Goal: Task Accomplishment & Management: Use online tool/utility

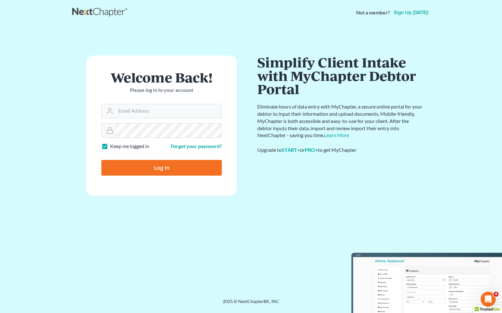
type input "[PERSON_NAME][EMAIL_ADDRESS][DOMAIN_NAME]"
click at [171, 172] on input "Log In" at bounding box center [161, 168] width 120 height 16
type input "Thinking..."
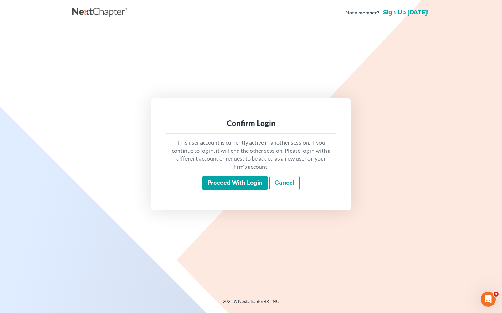
click at [241, 187] on input "Proceed with login" at bounding box center [234, 183] width 65 height 14
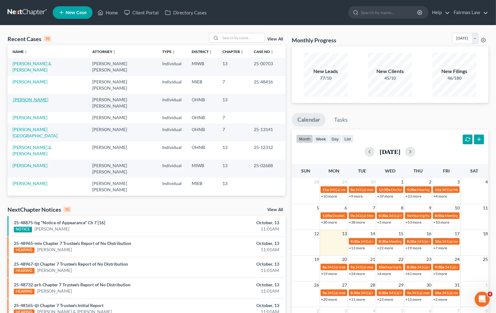
click at [38, 97] on link ".[PERSON_NAME]" at bounding box center [31, 99] width 36 height 5
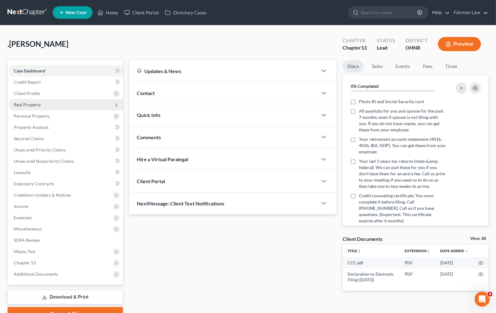
click at [35, 109] on span "Real Property" at bounding box center [66, 104] width 114 height 11
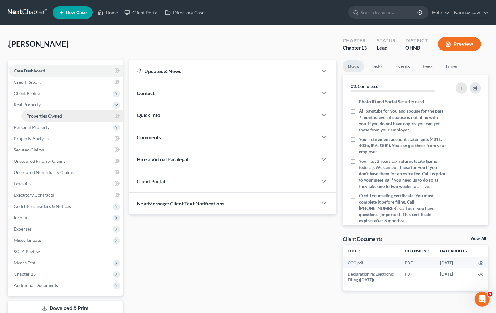
click at [35, 118] on span "Properties Owned" at bounding box center [44, 115] width 36 height 5
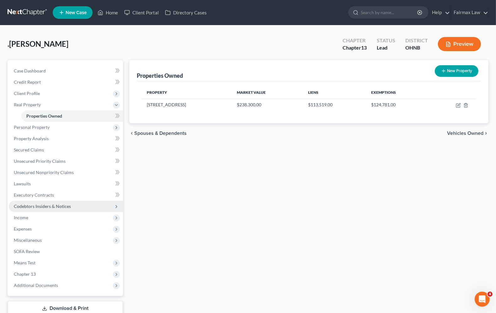
click at [19, 208] on span "Codebtors Insiders & Notices" at bounding box center [42, 206] width 57 height 5
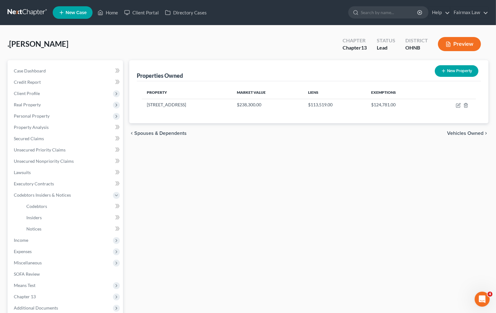
click at [297, 57] on div ".Thomas, Lawrence Upgraded Chapter Chapter 13 Status Lead District OHNB Preview" at bounding box center [248, 46] width 481 height 27
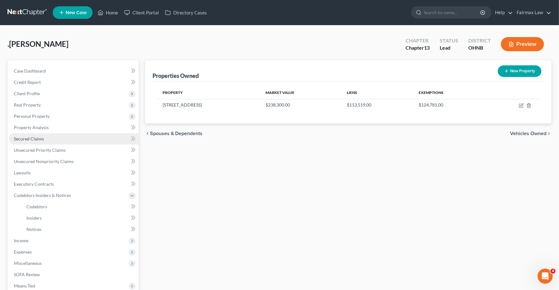
click at [28, 140] on span "Secured Claims" at bounding box center [29, 138] width 30 height 5
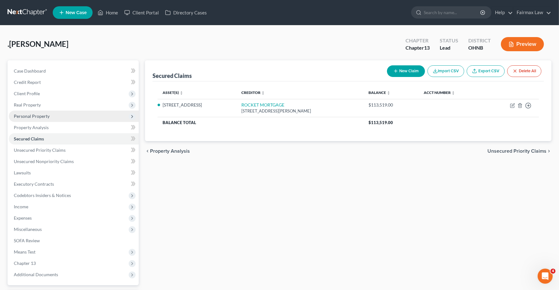
click at [21, 115] on span "Personal Property" at bounding box center [32, 115] width 36 height 5
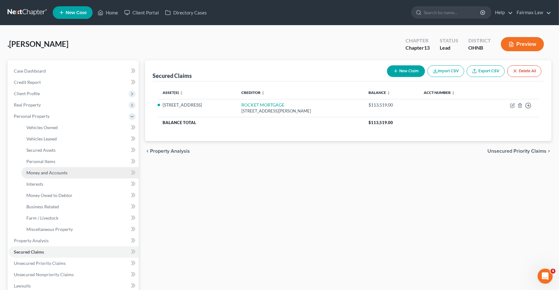
click at [47, 171] on span "Money and Accounts" at bounding box center [46, 172] width 41 height 5
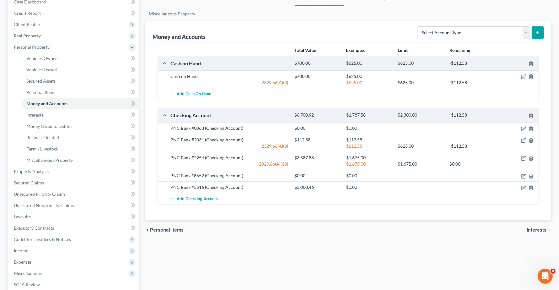
scroll to position [39, 0]
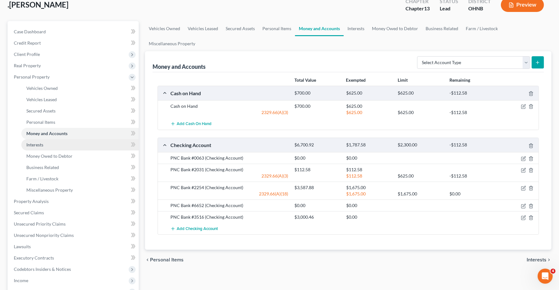
click at [27, 144] on span "Interests" at bounding box center [34, 144] width 17 height 5
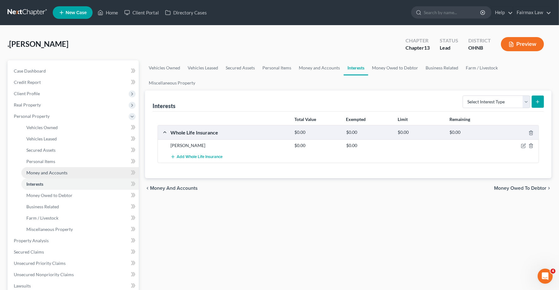
click at [43, 172] on span "Money and Accounts" at bounding box center [46, 172] width 41 height 5
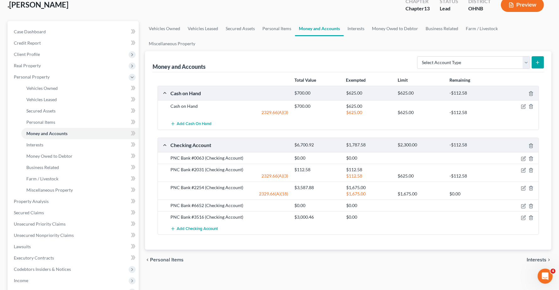
scroll to position [78, 0]
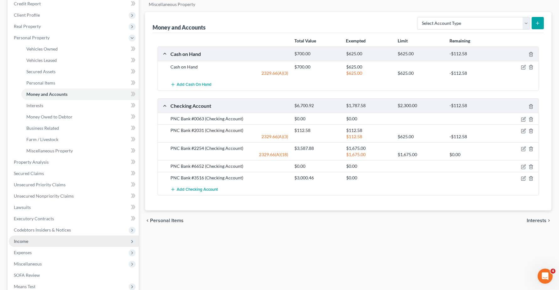
click at [24, 242] on span "Income" at bounding box center [21, 240] width 14 height 5
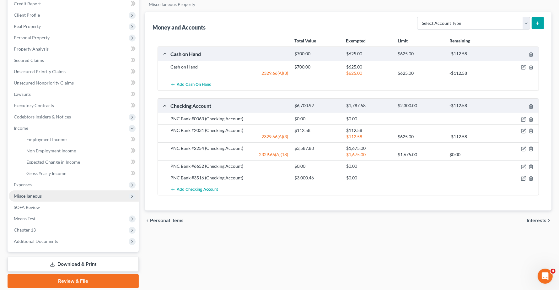
click at [31, 190] on span "Miscellaneous" at bounding box center [74, 195] width 130 height 11
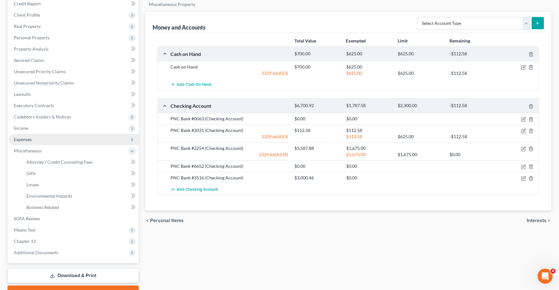
click at [28, 141] on span "Expenses" at bounding box center [23, 138] width 18 height 5
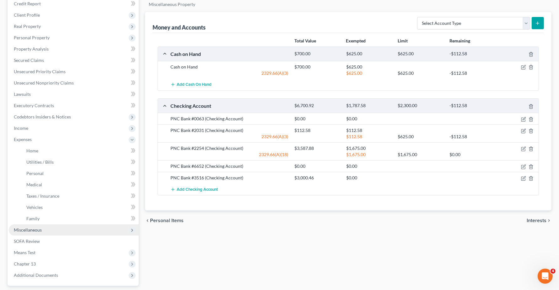
click at [32, 231] on span "Miscellaneous" at bounding box center [28, 229] width 28 height 5
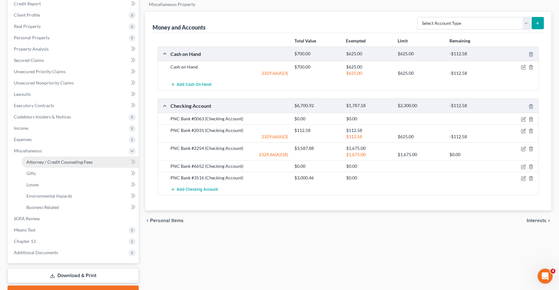
click at [64, 159] on span "Attorney / Credit Counseling Fees" at bounding box center [59, 161] width 66 height 5
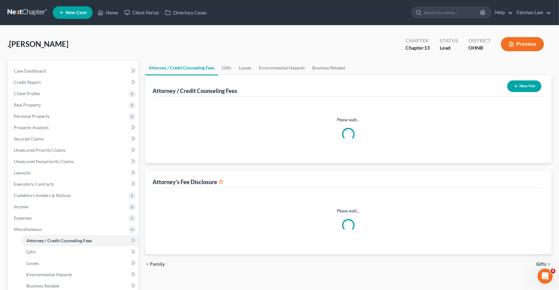
select select "4"
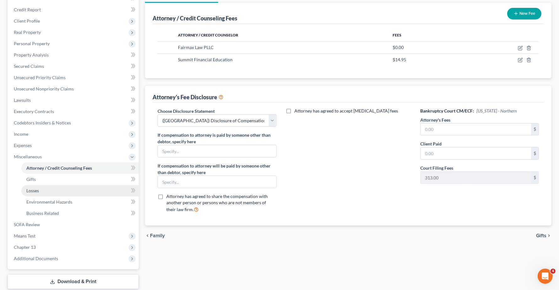
scroll to position [78, 0]
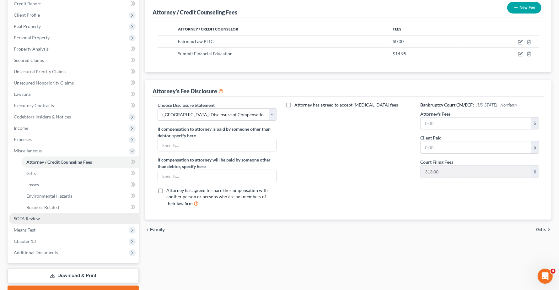
click at [16, 218] on span "SOFA Review" at bounding box center [27, 218] width 26 height 5
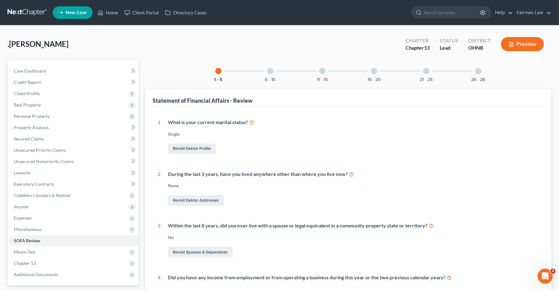
click at [372, 72] on div at bounding box center [374, 71] width 6 height 6
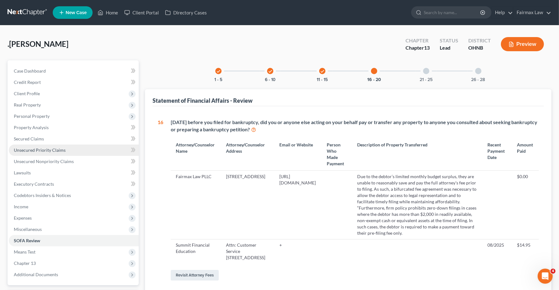
click at [35, 153] on link "Unsecured Priority Claims" at bounding box center [74, 149] width 130 height 11
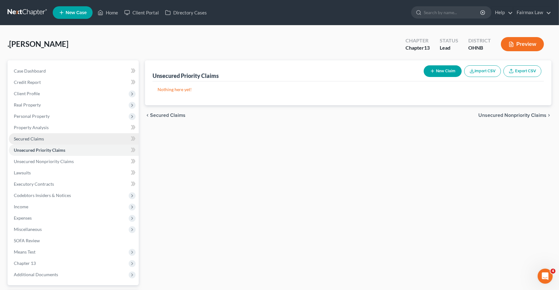
click at [28, 139] on span "Secured Claims" at bounding box center [29, 138] width 30 height 5
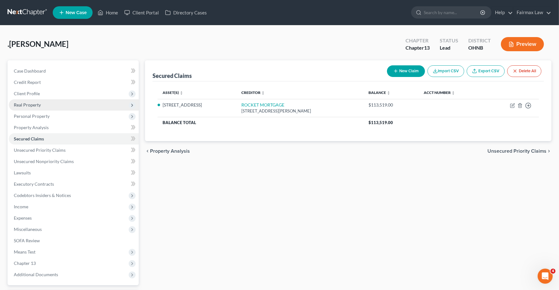
click at [27, 103] on span "Real Property" at bounding box center [27, 104] width 27 height 5
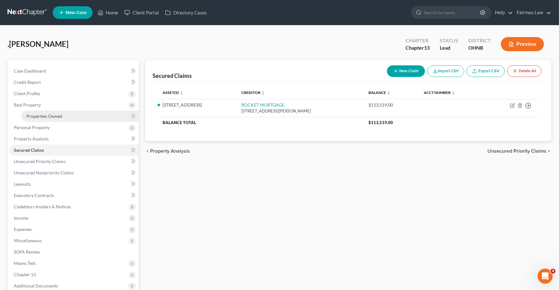
click at [35, 115] on span "Properties Owned" at bounding box center [44, 115] width 36 height 5
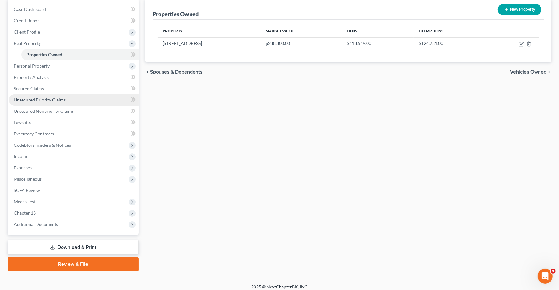
scroll to position [66, 0]
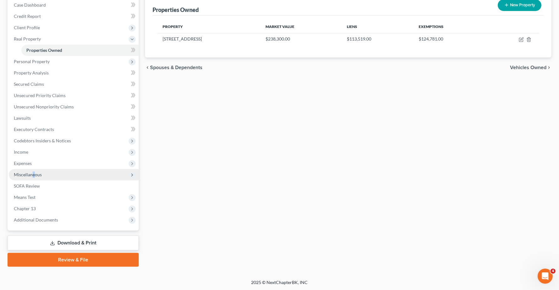
click at [34, 175] on span "Miscellaneous" at bounding box center [28, 174] width 28 height 5
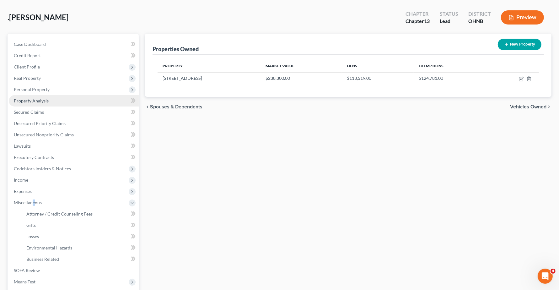
click at [31, 99] on span "Property Analysis" at bounding box center [31, 100] width 35 height 5
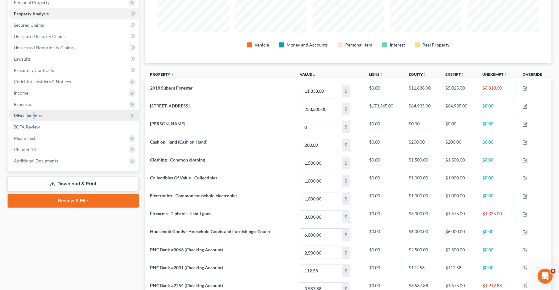
scroll to position [103, 0]
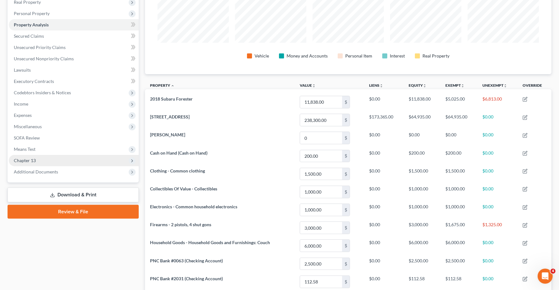
click at [29, 161] on span "Chapter 13" at bounding box center [25, 159] width 22 height 5
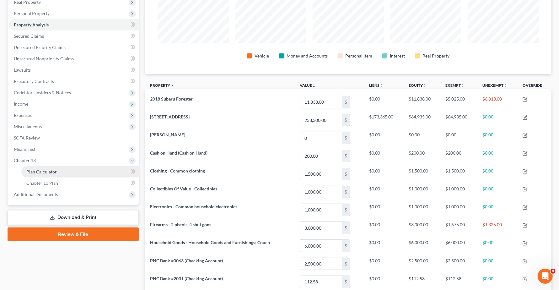
click at [29, 170] on span "Plan Calculator" at bounding box center [41, 171] width 30 height 5
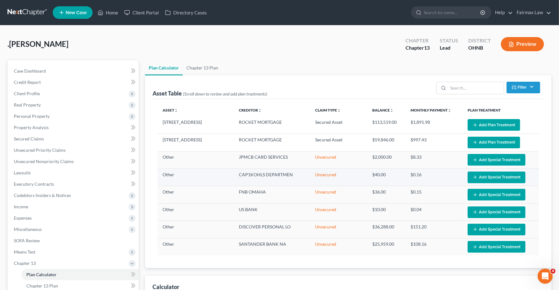
select select "59"
click at [500, 121] on button "Add Plan Treatment" at bounding box center [493, 125] width 52 height 12
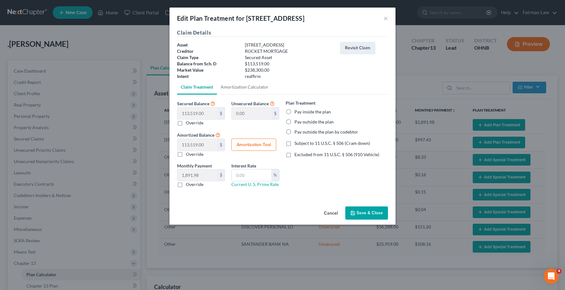
click at [294, 121] on label "Pay outside the plan" at bounding box center [313, 122] width 39 height 6
click at [297, 121] on input "Pay outside the plan" at bounding box center [299, 121] width 4 height 4
radio input "true"
click at [371, 214] on button "Save & Close" at bounding box center [366, 212] width 43 height 13
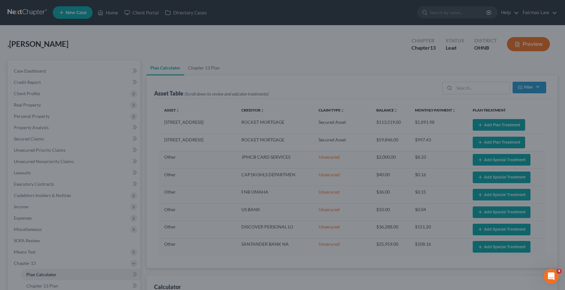
select select "59"
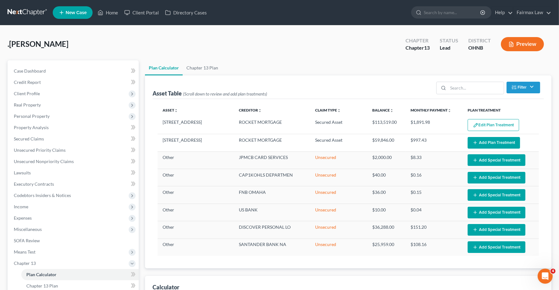
click at [500, 146] on button "Add Plan Treatment" at bounding box center [493, 143] width 52 height 12
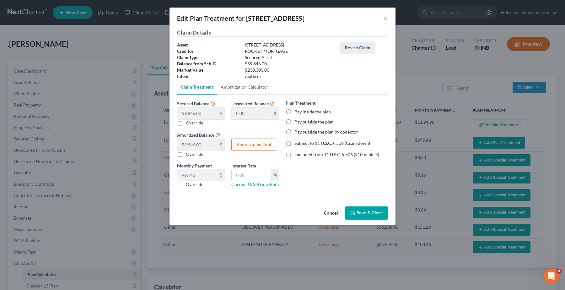
click at [294, 123] on label "Pay outside the plan" at bounding box center [313, 122] width 39 height 6
click at [297, 123] on input "Pay outside the plan" at bounding box center [299, 121] width 4 height 4
radio input "true"
click at [385, 214] on button "Save & Close" at bounding box center [366, 212] width 43 height 13
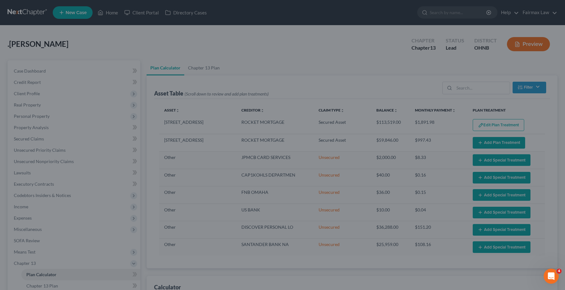
select select "59"
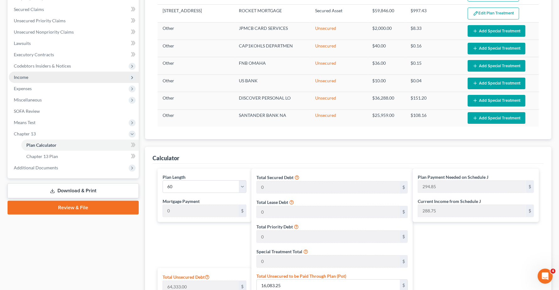
scroll to position [82, 0]
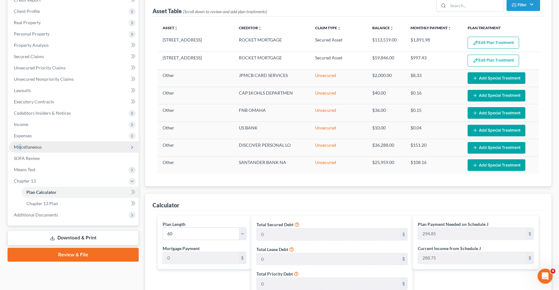
click at [20, 148] on span "Miscellaneous" at bounding box center [28, 146] width 28 height 5
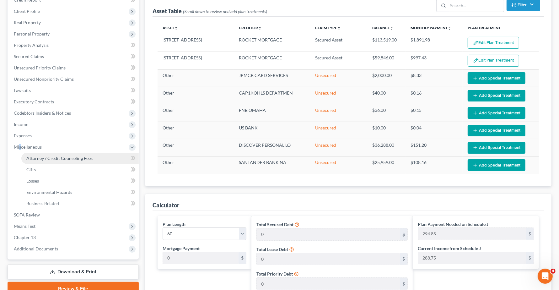
click at [32, 158] on span "Attorney / Credit Counseling Fees" at bounding box center [59, 157] width 66 height 5
select select "4"
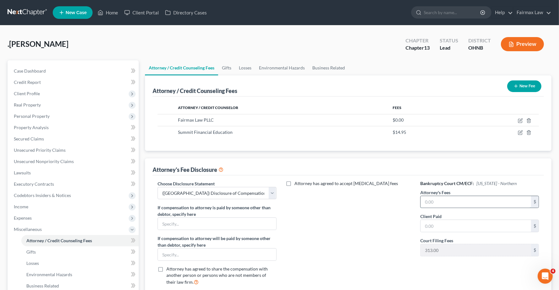
click at [443, 201] on input "text" at bounding box center [475, 202] width 110 height 12
type input "4,500.00"
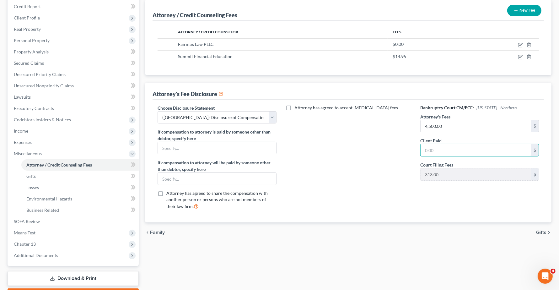
scroll to position [111, 0]
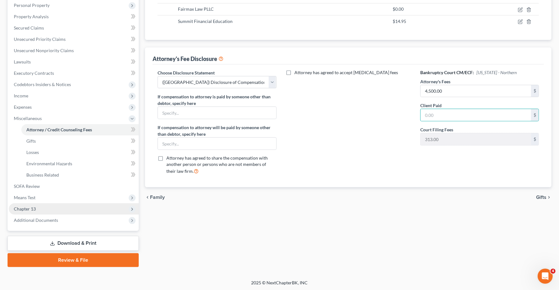
click at [26, 209] on span "Chapter 13" at bounding box center [25, 208] width 22 height 5
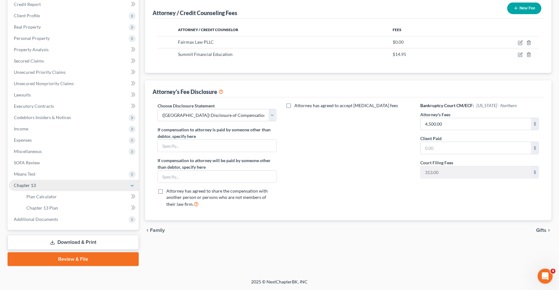
scroll to position [77, 0]
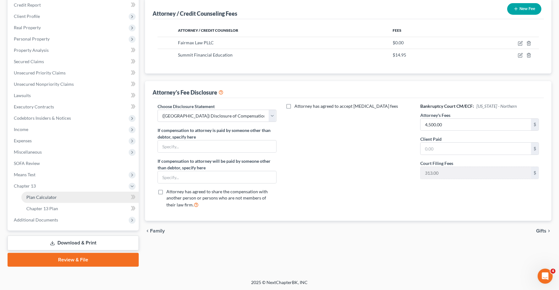
click at [45, 195] on span "Plan Calculator" at bounding box center [41, 196] width 30 height 5
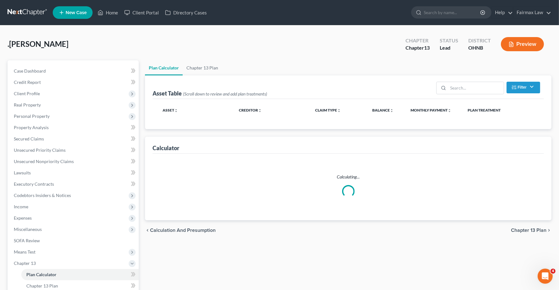
select select "59"
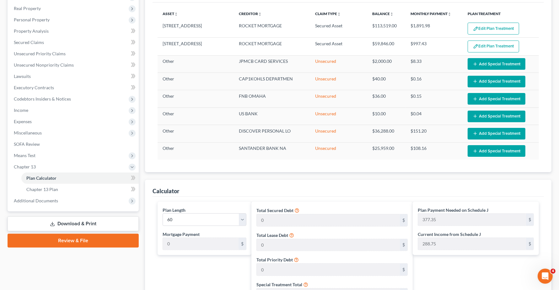
scroll to position [196, 0]
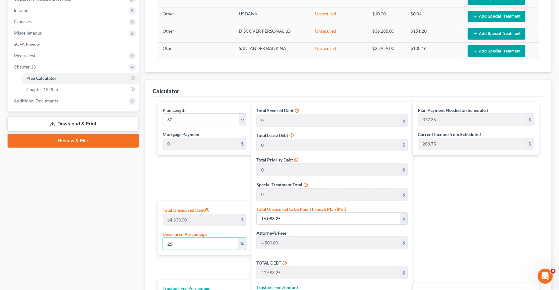
drag, startPoint x: 176, startPoint y: 246, endPoint x: 10, endPoint y: 248, distance: 166.3
click at [10, 248] on div "Petition Navigation Case Dashboard Payments Invoices Payments Payments Credit R…" at bounding box center [279, 124] width 550 height 520
type input "0"
type input "4,500.00"
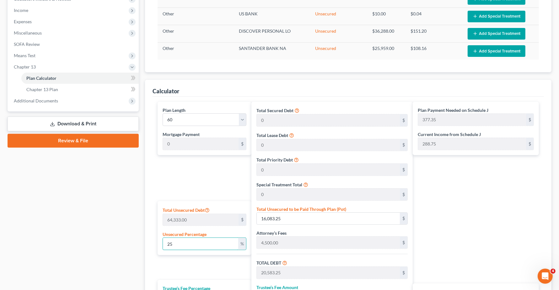
type input "450.00"
type input "4,950.00"
type input "82.50"
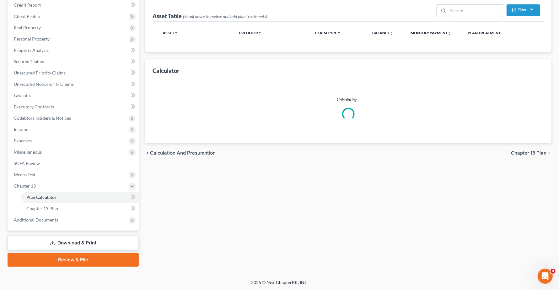
scroll to position [114, 0]
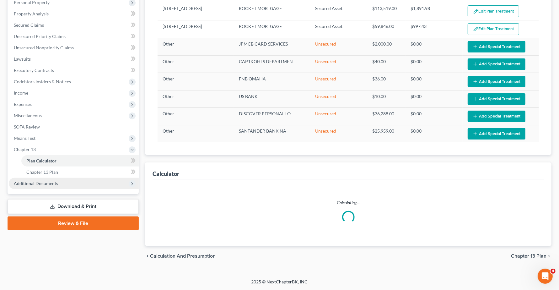
select select "59"
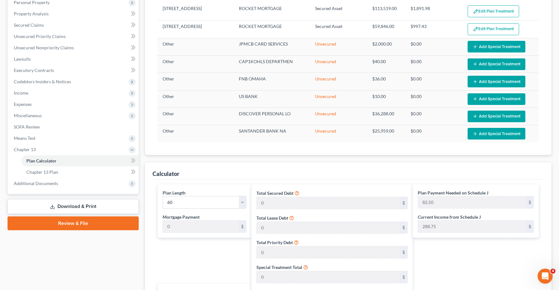
scroll to position [196, 0]
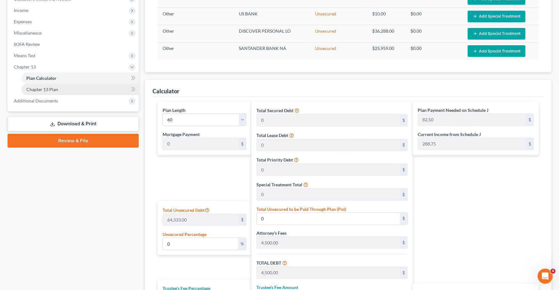
click at [42, 92] on link "Chapter 13 Plan" at bounding box center [79, 89] width 117 height 11
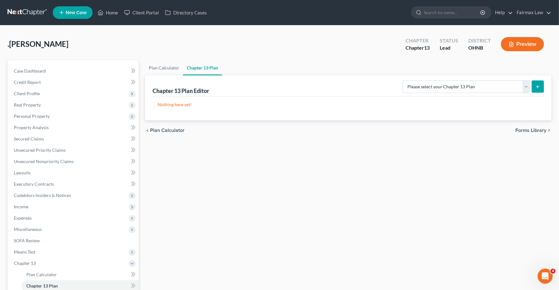
scroll to position [77, 0]
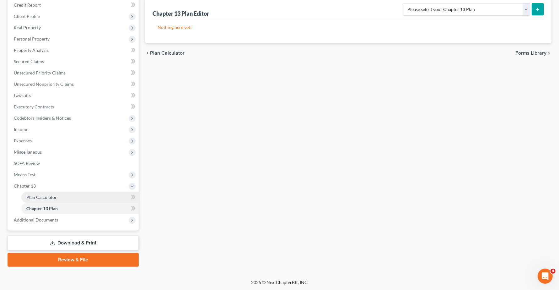
click at [32, 199] on link "Plan Calculator" at bounding box center [79, 196] width 117 height 11
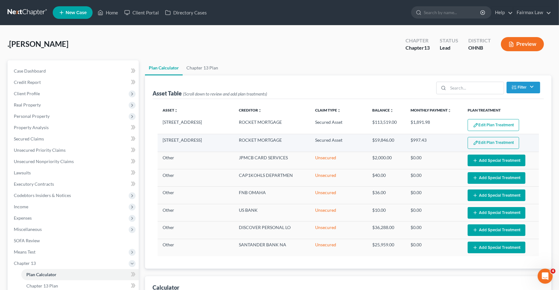
select select "59"
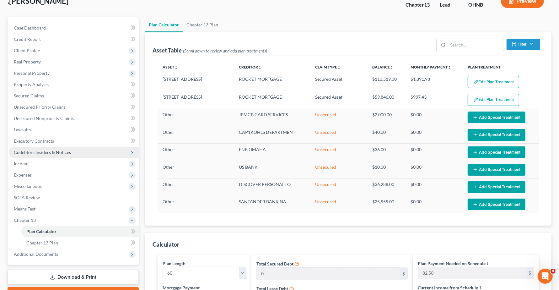
scroll to position [39, 0]
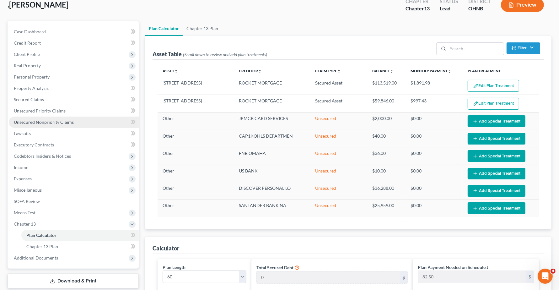
click at [35, 124] on span "Unsecured Nonpriority Claims" at bounding box center [44, 121] width 60 height 5
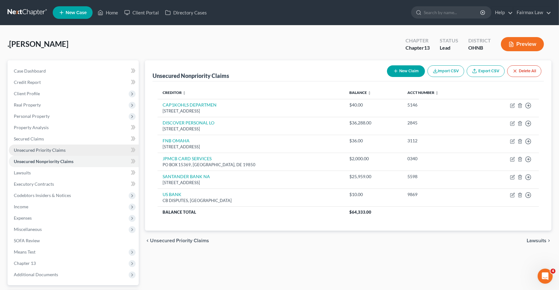
click at [26, 150] on span "Unsecured Priority Claims" at bounding box center [40, 149] width 52 height 5
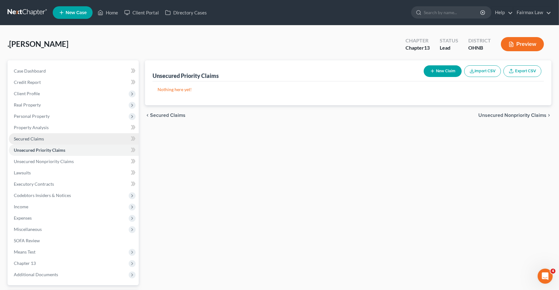
click at [26, 140] on span "Secured Claims" at bounding box center [29, 138] width 30 height 5
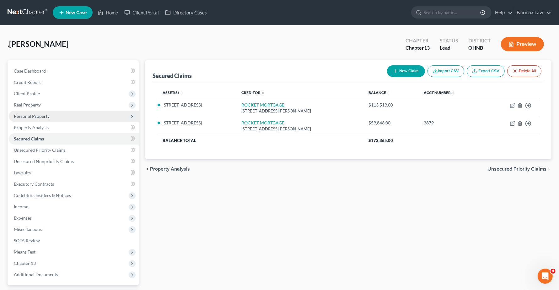
click at [31, 115] on span "Personal Property" at bounding box center [32, 115] width 36 height 5
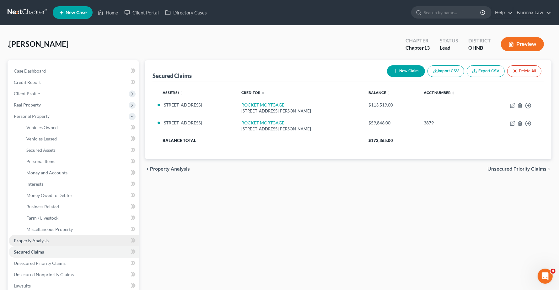
click at [30, 241] on span "Property Analysis" at bounding box center [31, 239] width 35 height 5
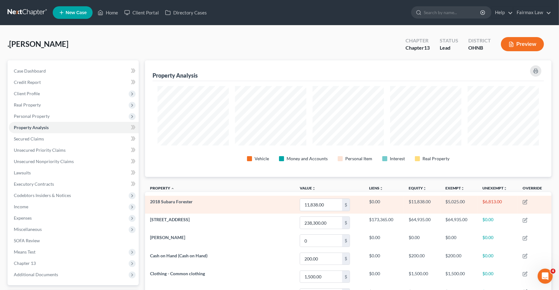
scroll to position [116, 406]
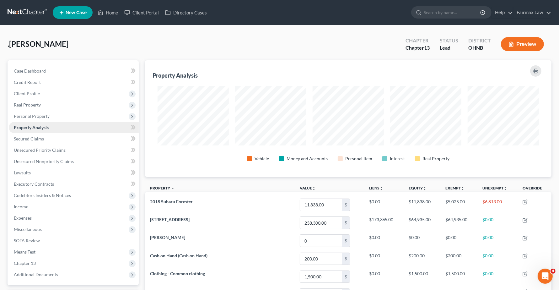
click at [24, 127] on span "Property Analysis" at bounding box center [31, 127] width 35 height 5
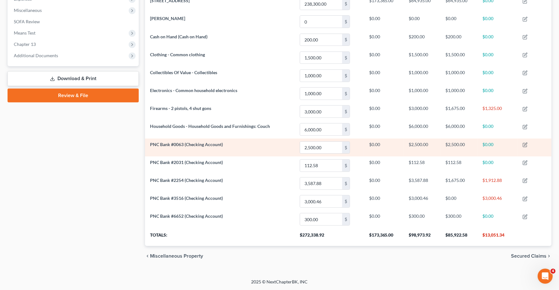
scroll to position [181, 0]
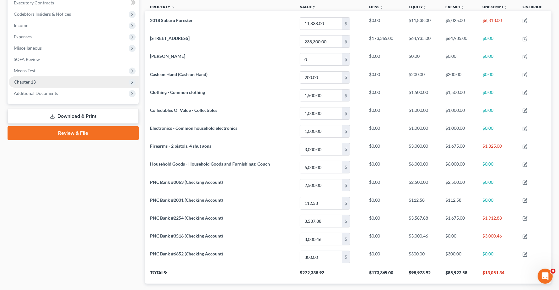
click at [21, 82] on span "Chapter 13" at bounding box center [25, 81] width 22 height 5
click at [45, 83] on span "Chapter 13" at bounding box center [74, 81] width 130 height 11
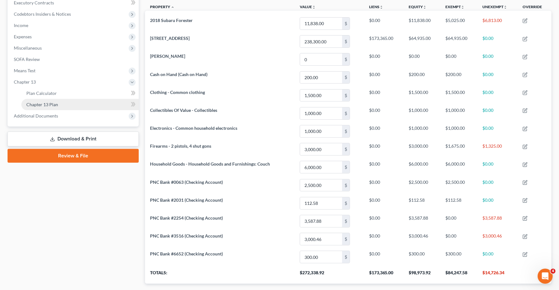
click at [52, 105] on span "Chapter 13 Plan" at bounding box center [42, 104] width 32 height 5
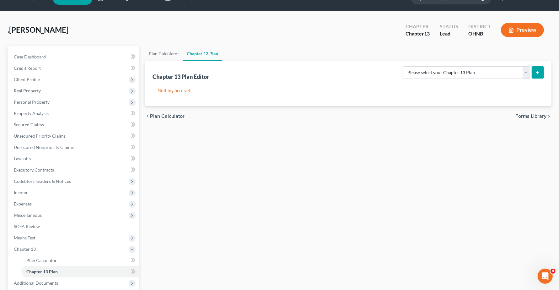
scroll to position [39, 0]
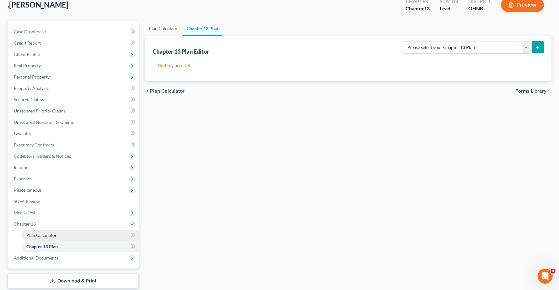
click at [33, 233] on span "Plan Calculator" at bounding box center [41, 234] width 30 height 5
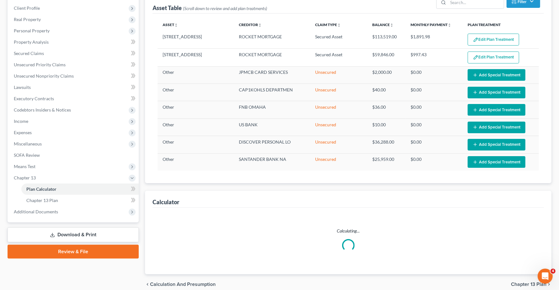
scroll to position [114, 0]
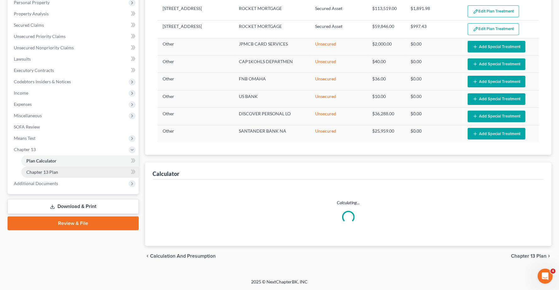
select select "59"
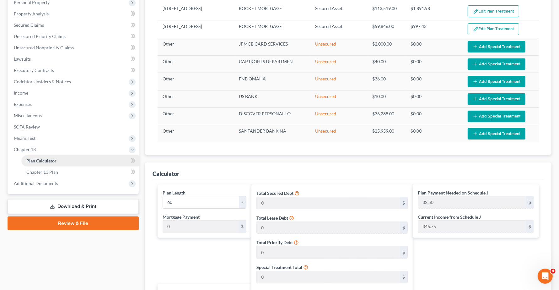
click at [29, 163] on link "Plan Calculator" at bounding box center [79, 160] width 117 height 11
click at [49, 173] on link "Chapter 13 Plan" at bounding box center [79, 171] width 117 height 11
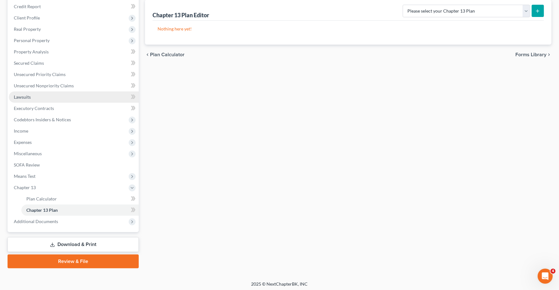
scroll to position [77, 0]
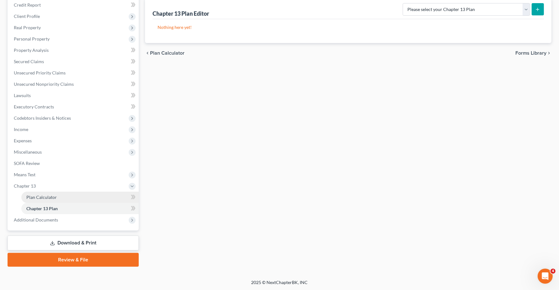
click at [40, 195] on span "Plan Calculator" at bounding box center [41, 196] width 30 height 5
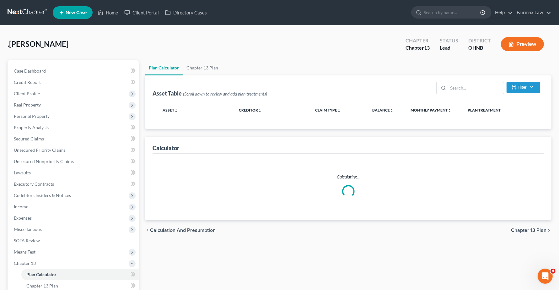
select select "59"
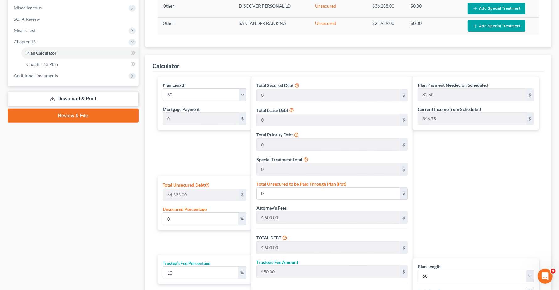
scroll to position [196, 0]
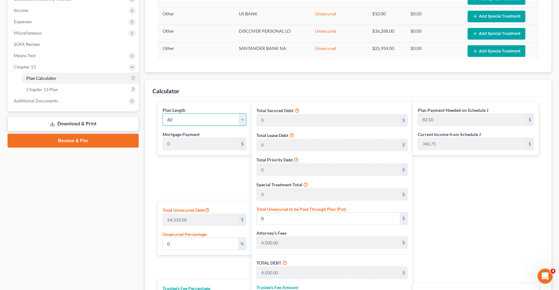
click at [179, 121] on select "1 2 3 4 5 6 7 8 9 10 11 12 13 14 15 16 17 18 19 20 21 22 23 24 25 26 27 28 29 3…" at bounding box center [205, 119] width 84 height 13
select select "35"
click at [163, 114] on select "1 2 3 4 5 6 7 8 9 10 11 12 13 14 15 16 17 18 19 20 21 22 23 24 25 26 27 28 29 3…" at bounding box center [205, 119] width 84 height 13
type input "137.50"
select select "35"
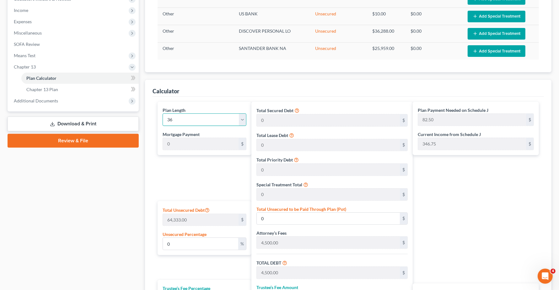
type input "137.50"
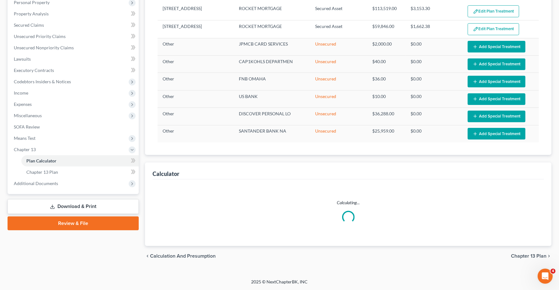
select select "35"
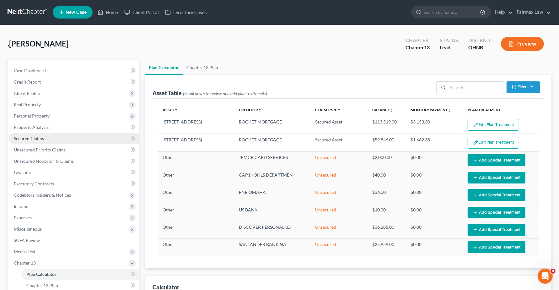
scroll to position [0, 0]
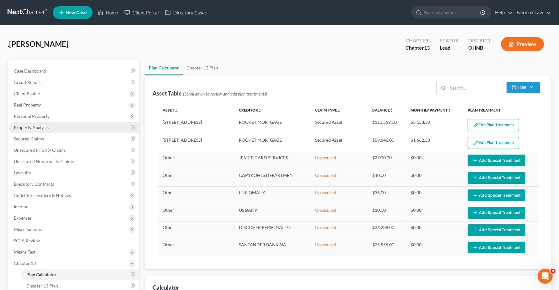
click at [36, 130] on link "Property Analysis" at bounding box center [74, 127] width 130 height 11
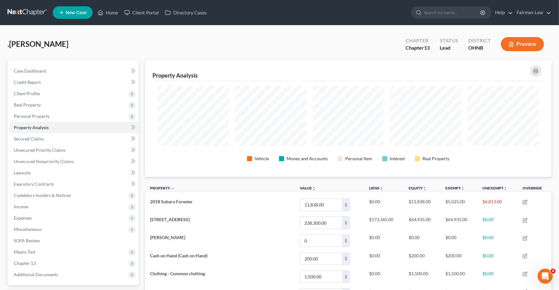
scroll to position [116, 406]
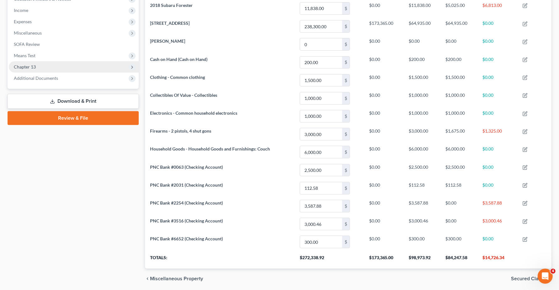
click at [30, 68] on span "Chapter 13" at bounding box center [25, 66] width 22 height 5
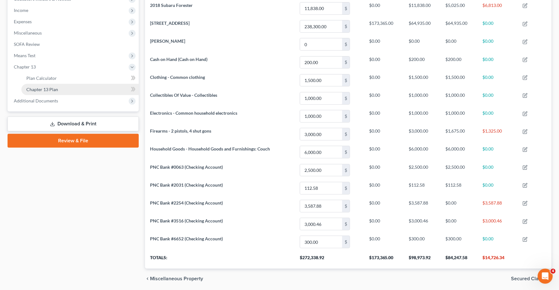
click at [39, 89] on span "Chapter 13 Plan" at bounding box center [42, 89] width 32 height 5
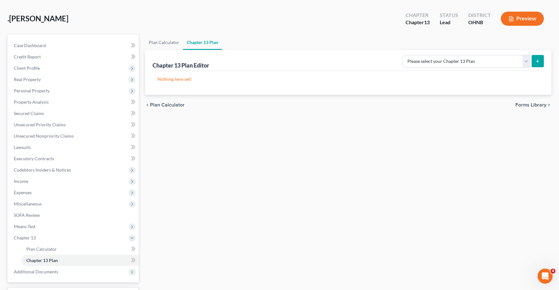
scroll to position [39, 0]
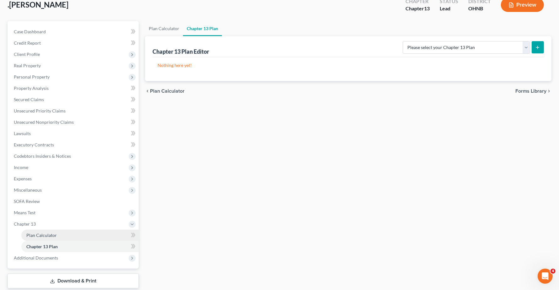
click at [51, 236] on span "Plan Calculator" at bounding box center [41, 234] width 30 height 5
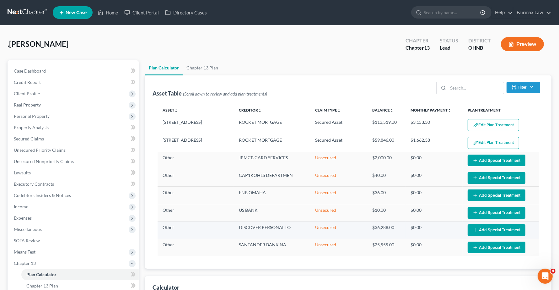
select select "35"
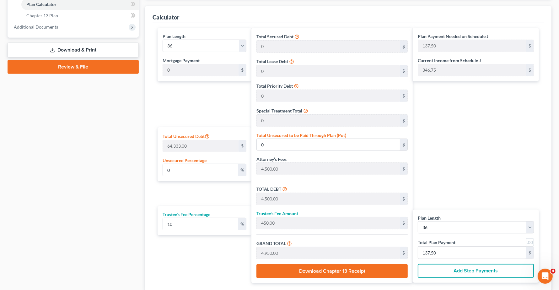
scroll to position [270, 0]
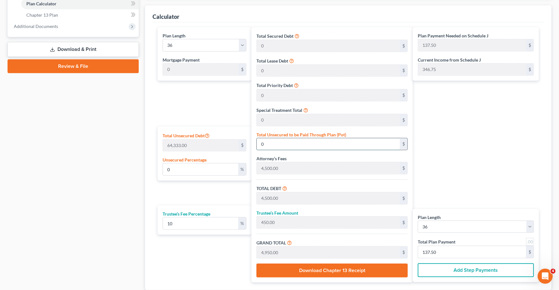
click at [278, 145] on input "0" at bounding box center [328, 144] width 143 height 12
type input "0.001554412199026938"
type input "1"
type input "4,501.00"
type input "450.10"
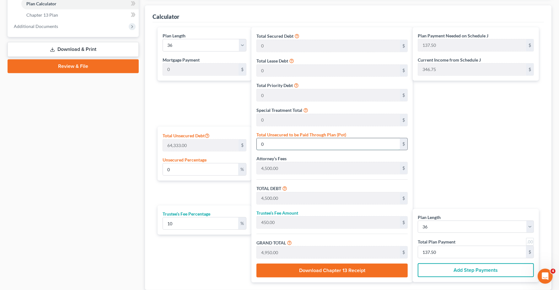
type input "4,951.10"
type input "137.53"
type input "0.02176177078637713"
type input "14"
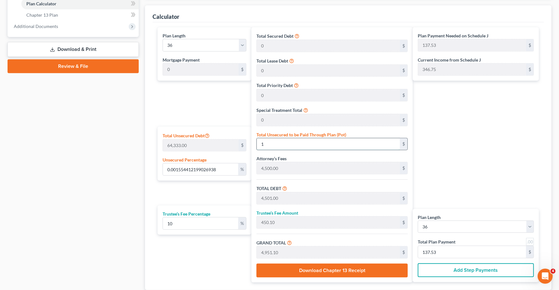
type input "4,514.00"
type input "451.40"
type input "4,965.40"
type input "137.92"
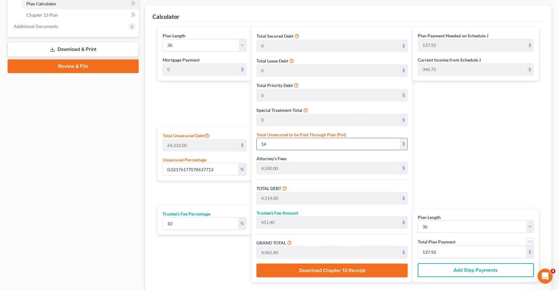
type input "0.22849859325695987"
type input "147"
type input "4,647.00"
type input "464.70"
type input "5,111.70"
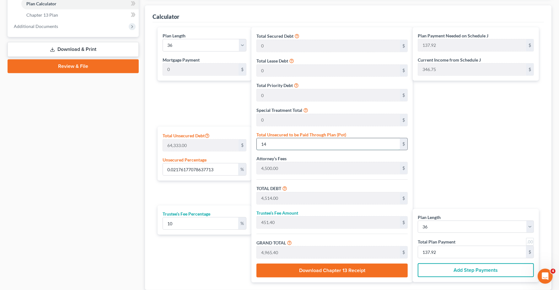
type input "141.99"
type input "2.2880947569676526"
type input "1472"
type input "5,972.00"
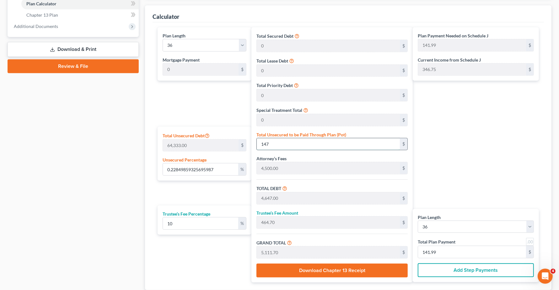
type input "597.20"
type input "6,569.20"
type input "182.47"
type input "1,472"
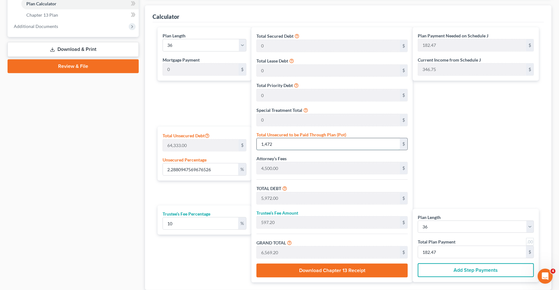
type input "22.89027404287069"
type input "1,4726"
type input "19,226.00"
type input "1,922.60"
type input "21,148.60"
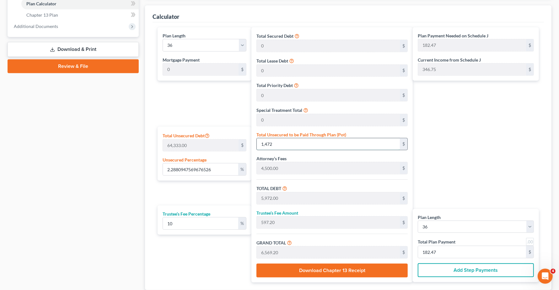
type input "587.46"
type input "14,726."
type input "22.890740366530395"
type input "14,726.3"
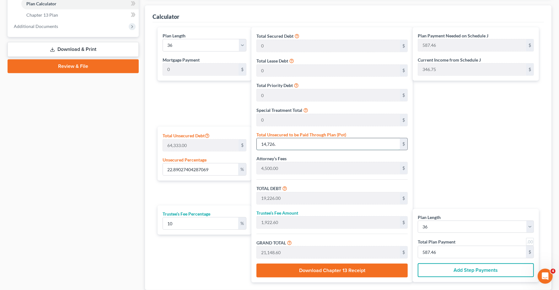
type input "19,226.30"
type input "1,922.63"
type input "21,148.93"
type input "587.47"
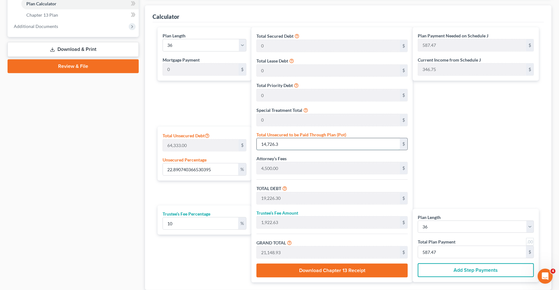
type input "22.890802543018356"
type input "14,726.34"
type input "19,226.34"
type input "21,148.97"
type input "14,726.34"
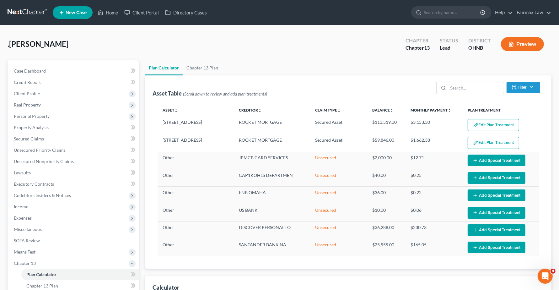
select select "35"
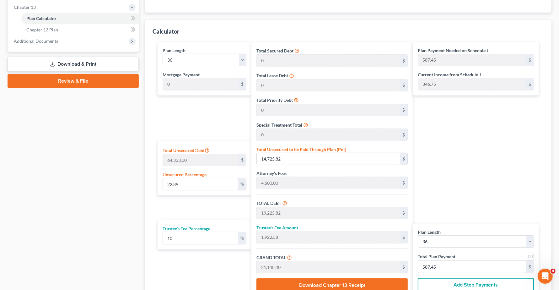
scroll to position [317, 0]
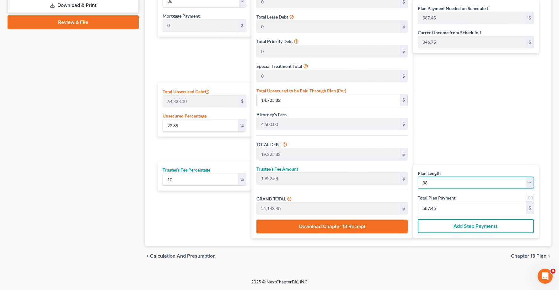
click at [482, 179] on select "1 2 3 4 5 6 7 8 9 10 11 12 13 14 15 16 17 18 19 20 21 22 23 24 25 26 27 28 29 3…" at bounding box center [476, 182] width 116 height 13
select select "59"
click at [418, 176] on select "1 2 3 4 5 6 7 8 9 10 11 12 13 14 15 16 17 18 19 20 21 22 23 24 25 26 27 28 29 3…" at bounding box center [476, 182] width 116 height 13
select select "59"
type input "352.47"
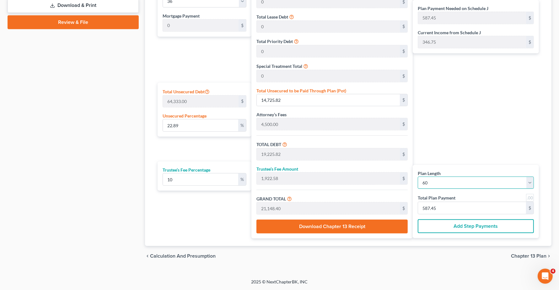
type input "352.47"
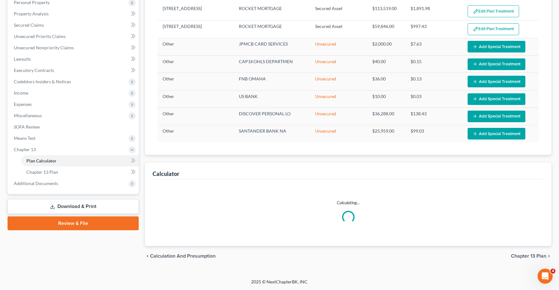
select select "59"
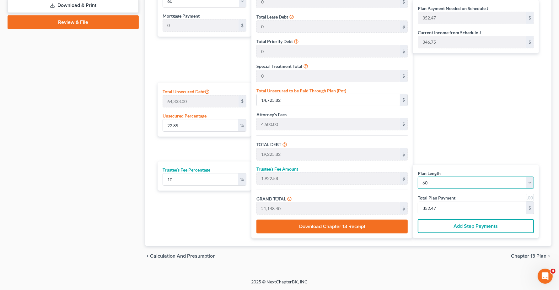
click at [449, 181] on select "1 2 3 4 5 6 7 8 9 10 11 12 13 14 15 16 17 18 19 20 21 22 23 24 25 26 27 28 29 3…" at bounding box center [476, 182] width 116 height 13
select select "47"
click at [418, 176] on select "1 2 3 4 5 6 7 8 9 10 11 12 13 14 15 16 17 18 19 20 21 22 23 24 25 26 27 28 29 3…" at bounding box center [476, 182] width 116 height 13
select select "47"
type input "440.59"
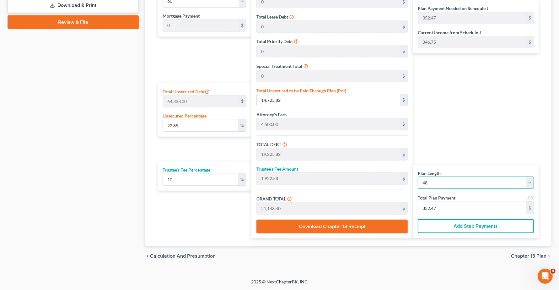
type input "440.59"
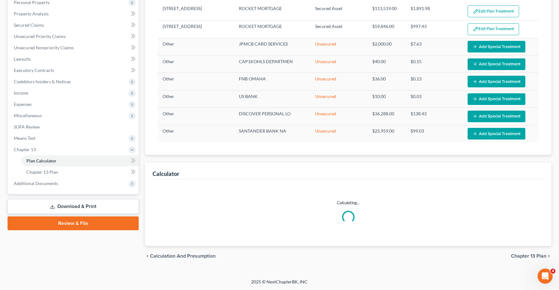
scroll to position [114, 0]
select select "47"
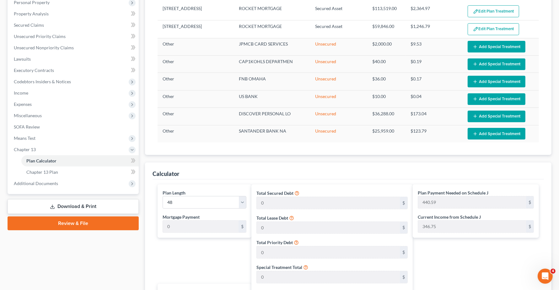
scroll to position [317, 0]
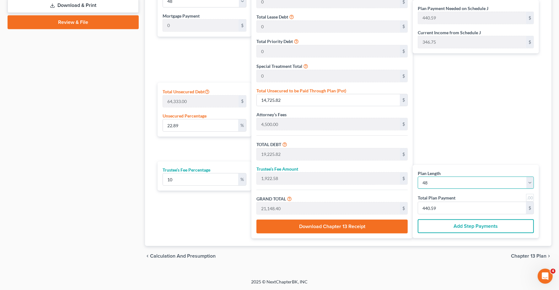
click at [459, 179] on select "1 2 3 4 5 6 7 8 9 10 11 12 13 14 15 16 17 18 19 20 21 22 23 24 25 26 27 28 29 3…" at bounding box center [476, 182] width 116 height 13
select select "59"
click at [418, 176] on select "1 2 3 4 5 6 7 8 9 10 11 12 13 14 15 16 17 18 19 20 21 22 23 24 25 26 27 28 29 3…" at bounding box center [476, 182] width 116 height 13
select select "59"
type input "352.47"
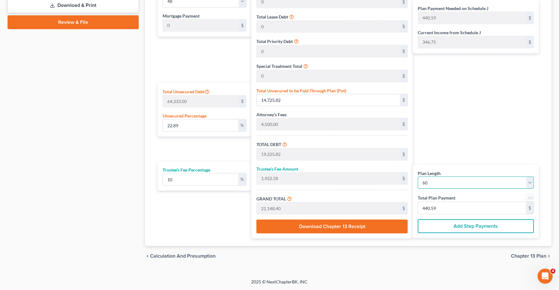
type input "352.47"
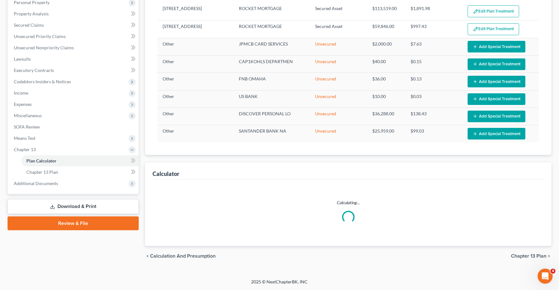
scroll to position [114, 0]
select select "59"
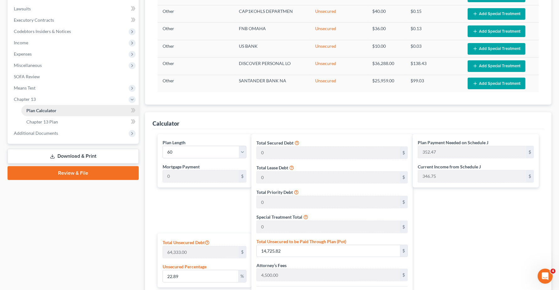
scroll to position [161, 0]
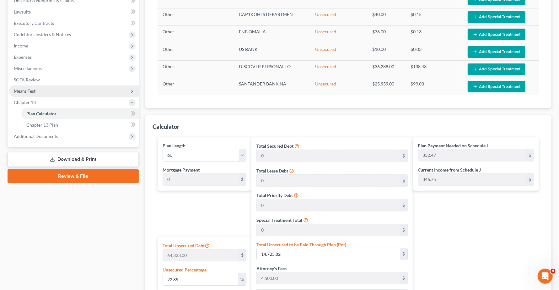
click at [27, 89] on span "Means Test" at bounding box center [25, 90] width 22 height 5
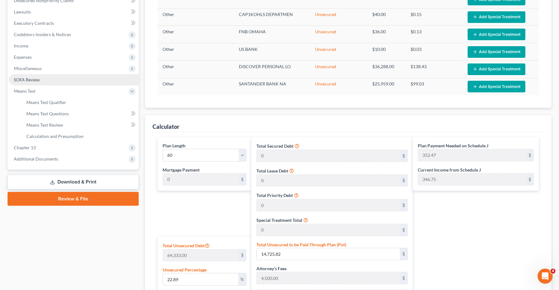
click at [29, 80] on span "SOFA Review" at bounding box center [27, 79] width 26 height 5
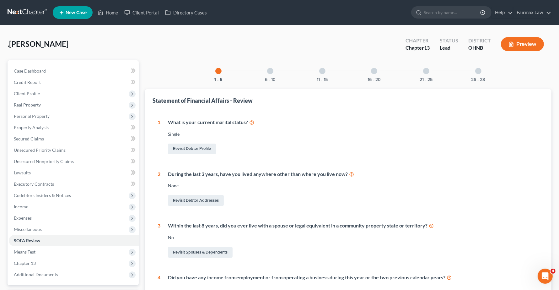
click at [270, 73] on div at bounding box center [270, 71] width 6 height 6
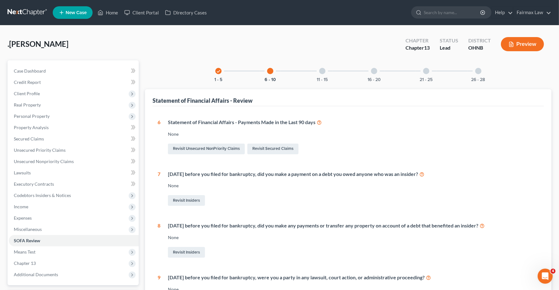
click at [322, 72] on div at bounding box center [322, 71] width 6 height 6
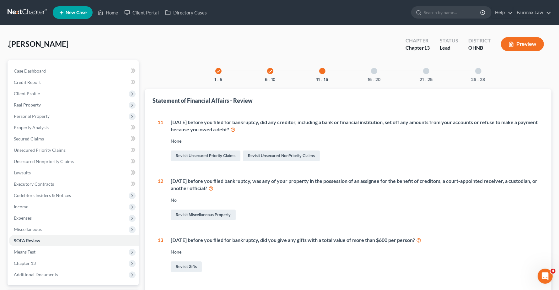
click at [375, 71] on div at bounding box center [374, 71] width 6 height 6
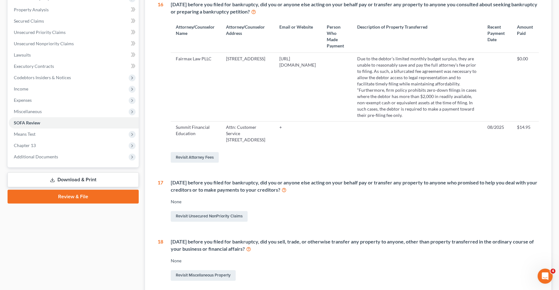
scroll to position [157, 0]
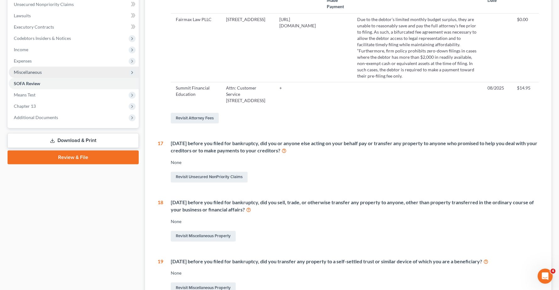
click at [23, 74] on span "Miscellaneous" at bounding box center [28, 71] width 28 height 5
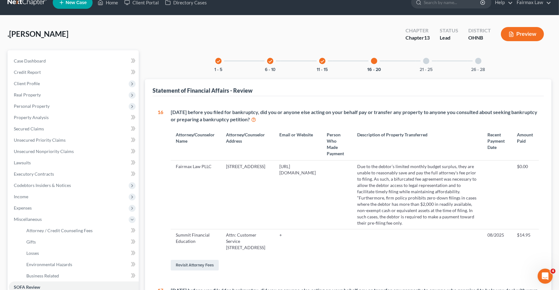
scroll to position [0, 0]
